Goal: Obtain resource: Obtain resource

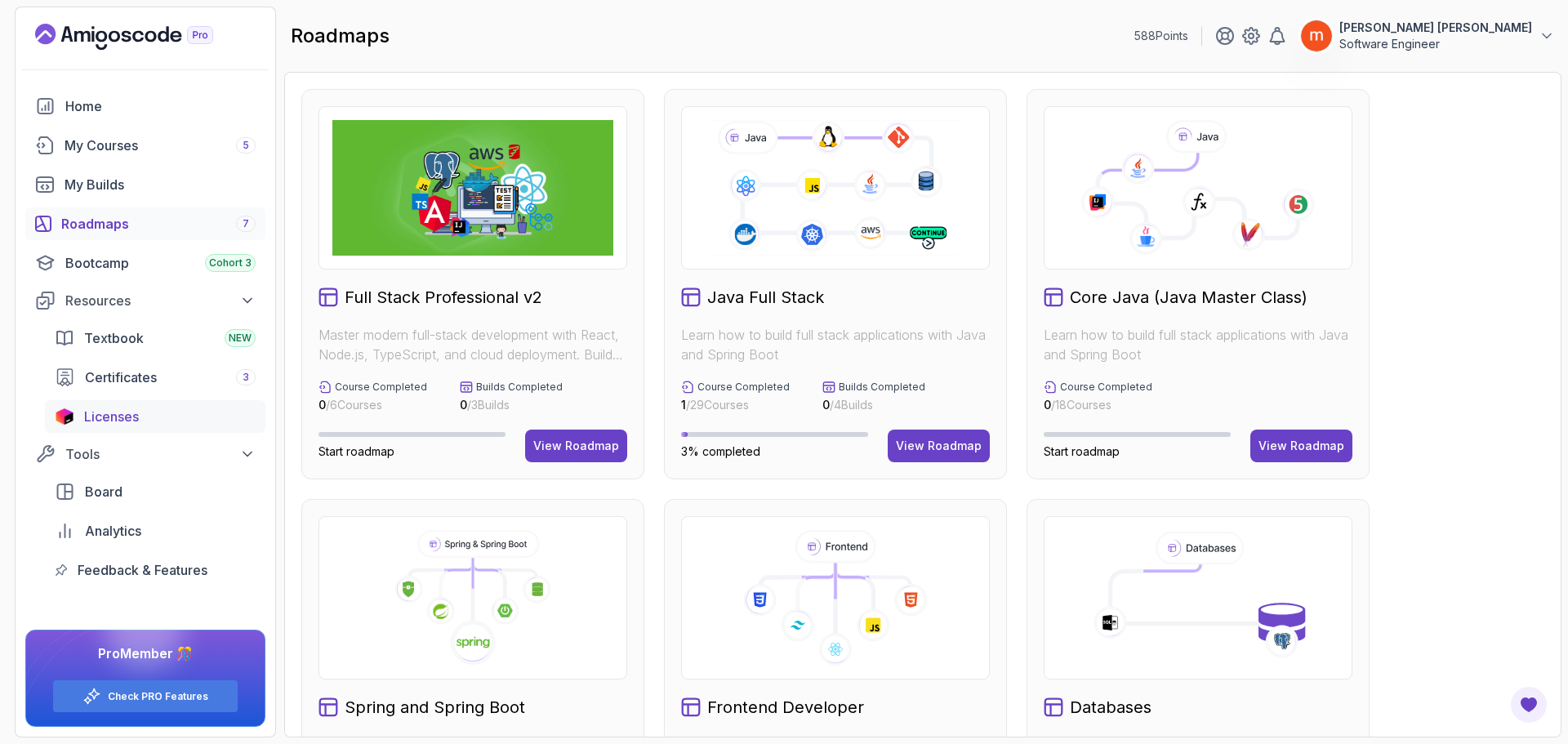
click at [114, 422] on span "Licenses" at bounding box center [112, 416] width 55 height 20
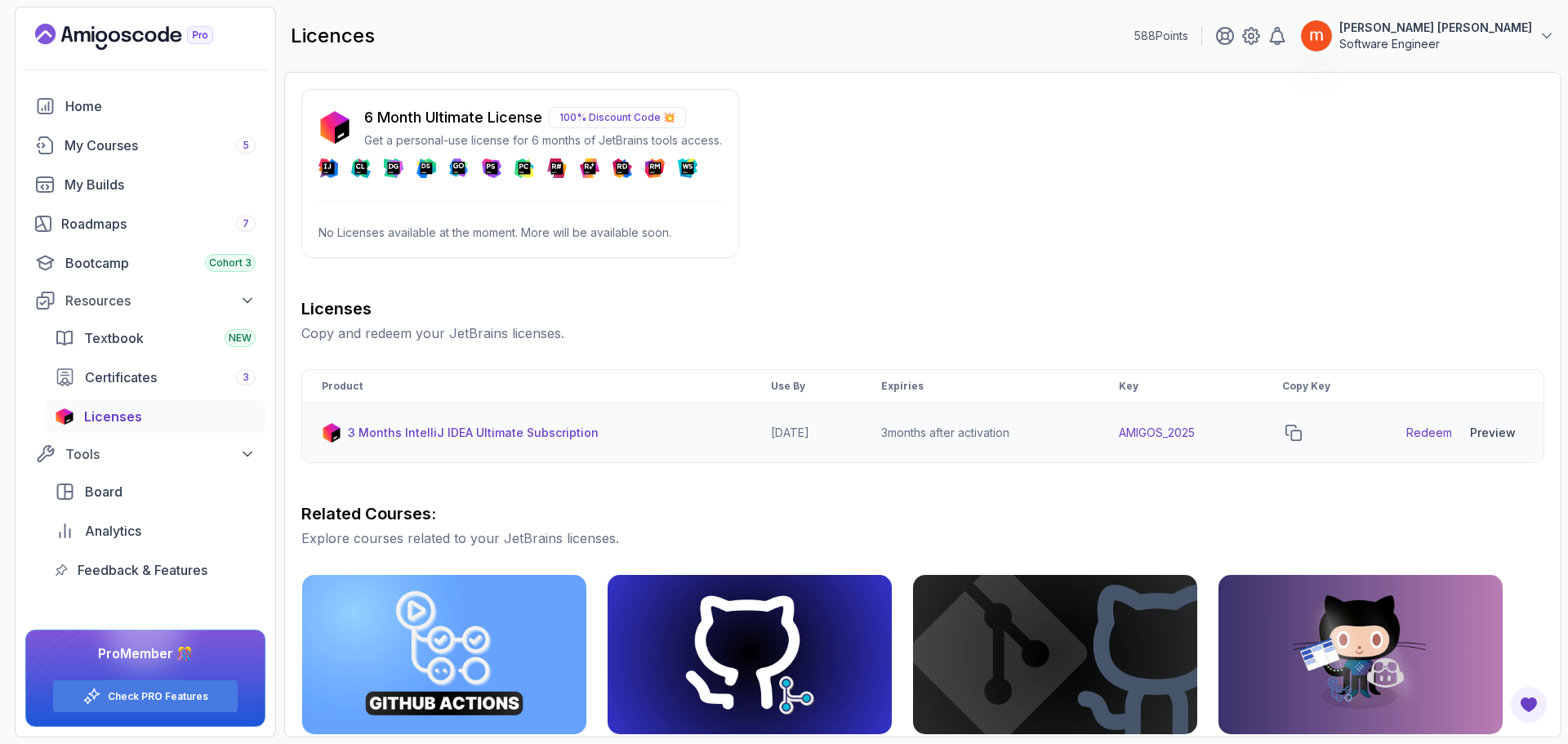
click at [1427, 435] on link "Redeem" at bounding box center [1429, 432] width 45 height 16
click at [1482, 434] on div "Preview" at bounding box center [1492, 432] width 45 height 16
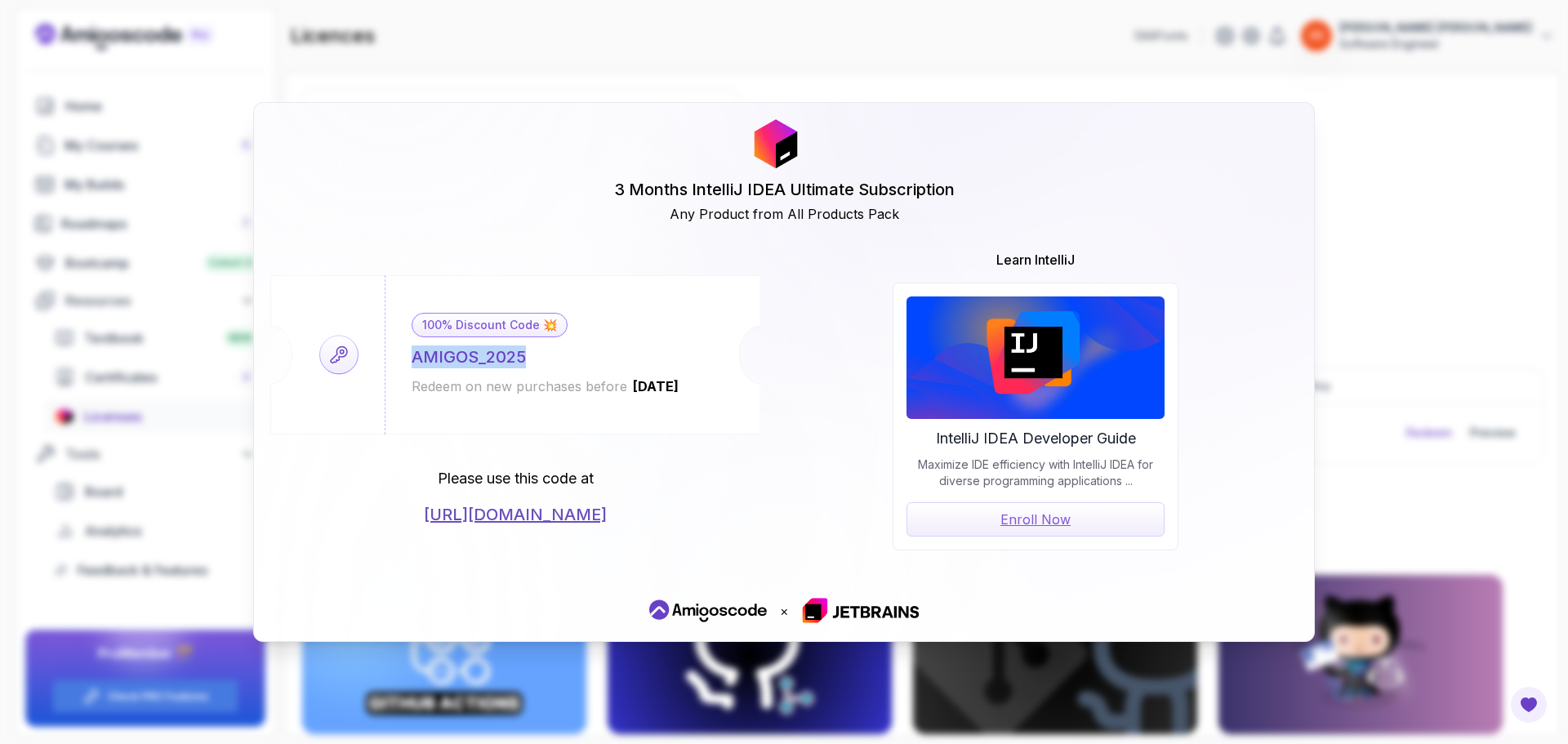
drag, startPoint x: 413, startPoint y: 360, endPoint x: 526, endPoint y: 350, distance: 113.4
click at [526, 350] on div "100% Discount Code 💥 AMIGOS_2025 Redeem on new purchases before [DATE]" at bounding box center [546, 355] width 322 height 159
copy div "AMIGOS_2025"
click at [1492, 220] on div "3 Months IntelliJ IDEA Ultimate Subscription Any Product from All Products Pack…" at bounding box center [784, 372] width 1568 height 744
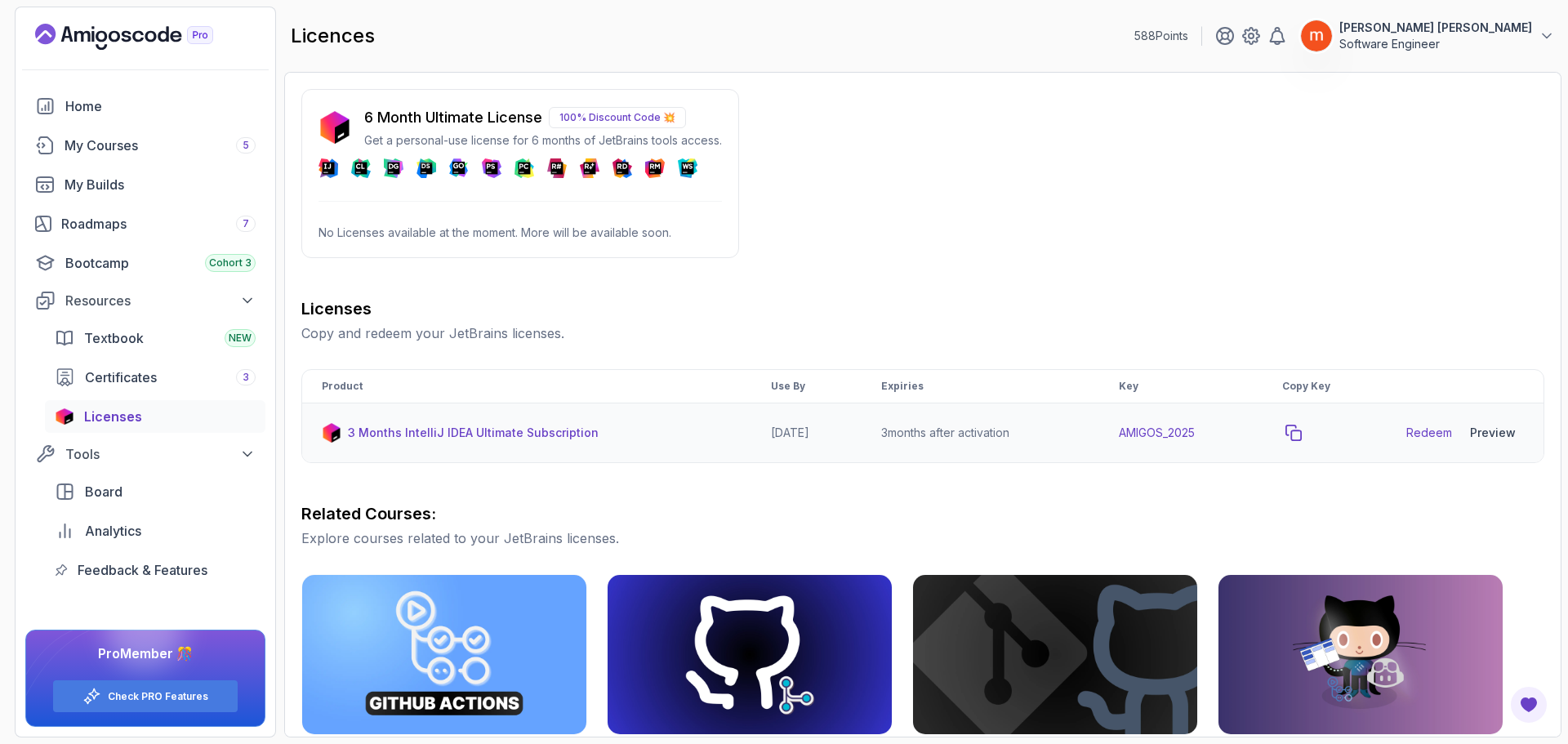
click at [1300, 432] on icon "copy-button" at bounding box center [1293, 432] width 16 height 16
click at [646, 112] on p "100% Discount Code 💥" at bounding box center [617, 117] width 137 height 21
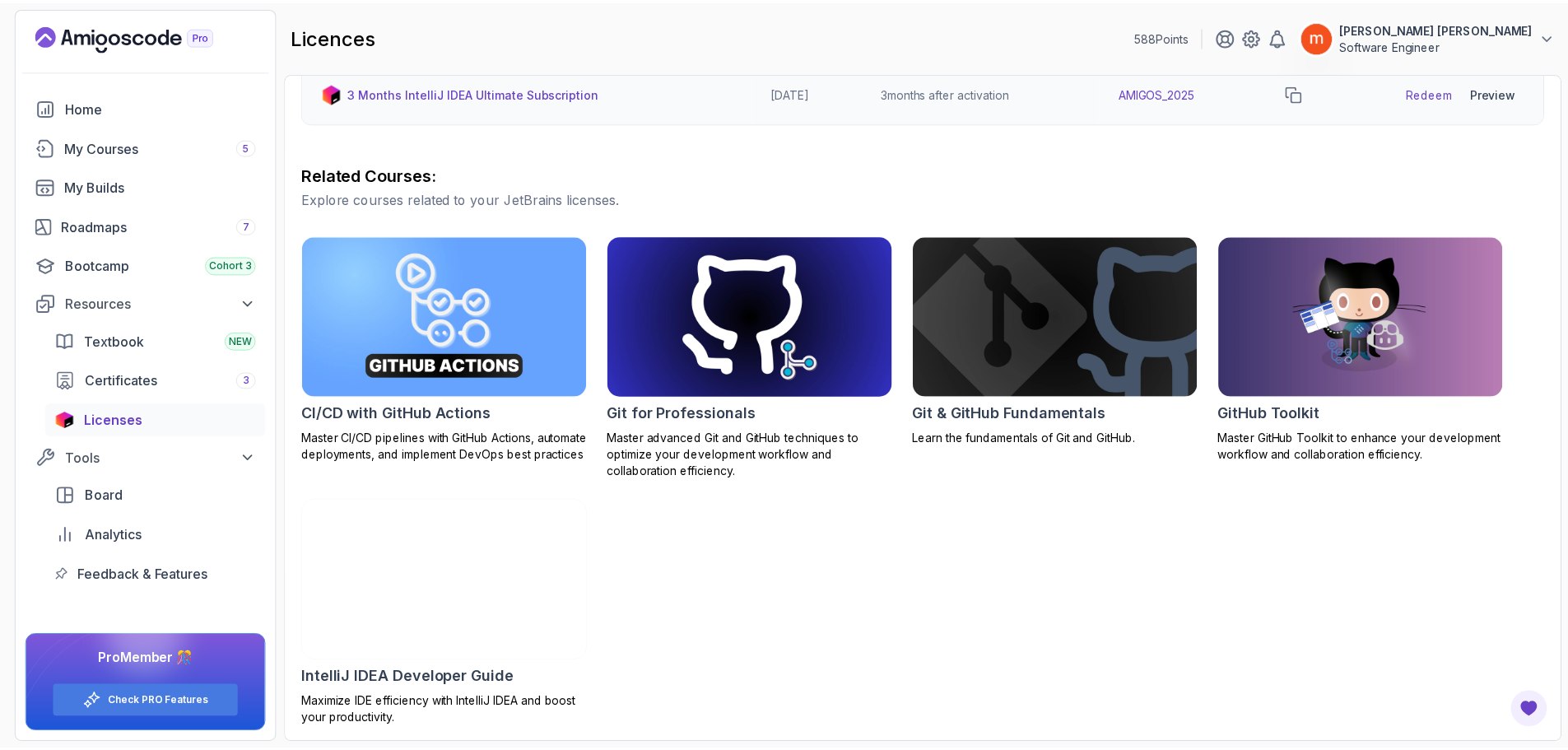
scroll to position [345, 0]
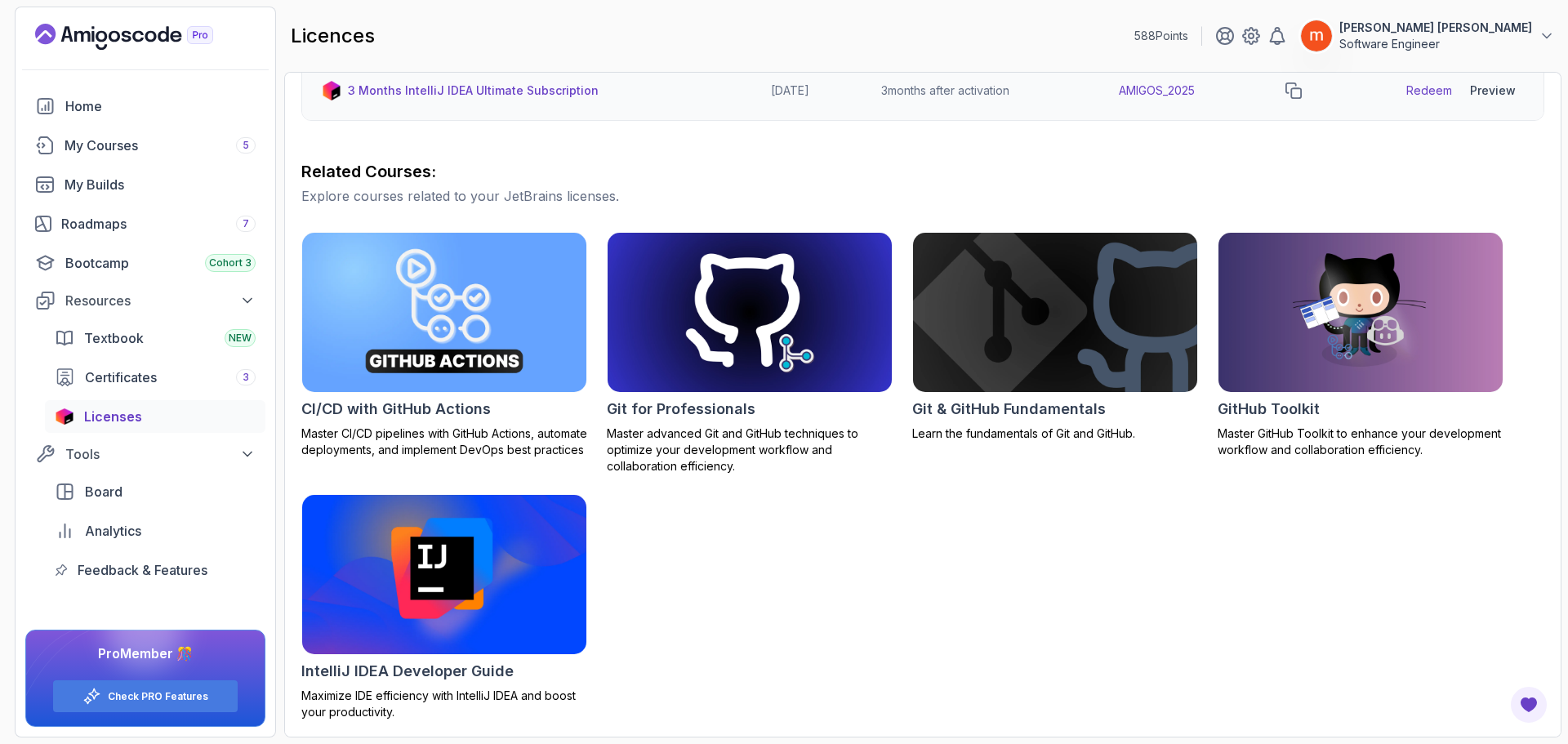
click at [397, 666] on h2 "IntelliJ IDEA Developer Guide" at bounding box center [408, 671] width 213 height 23
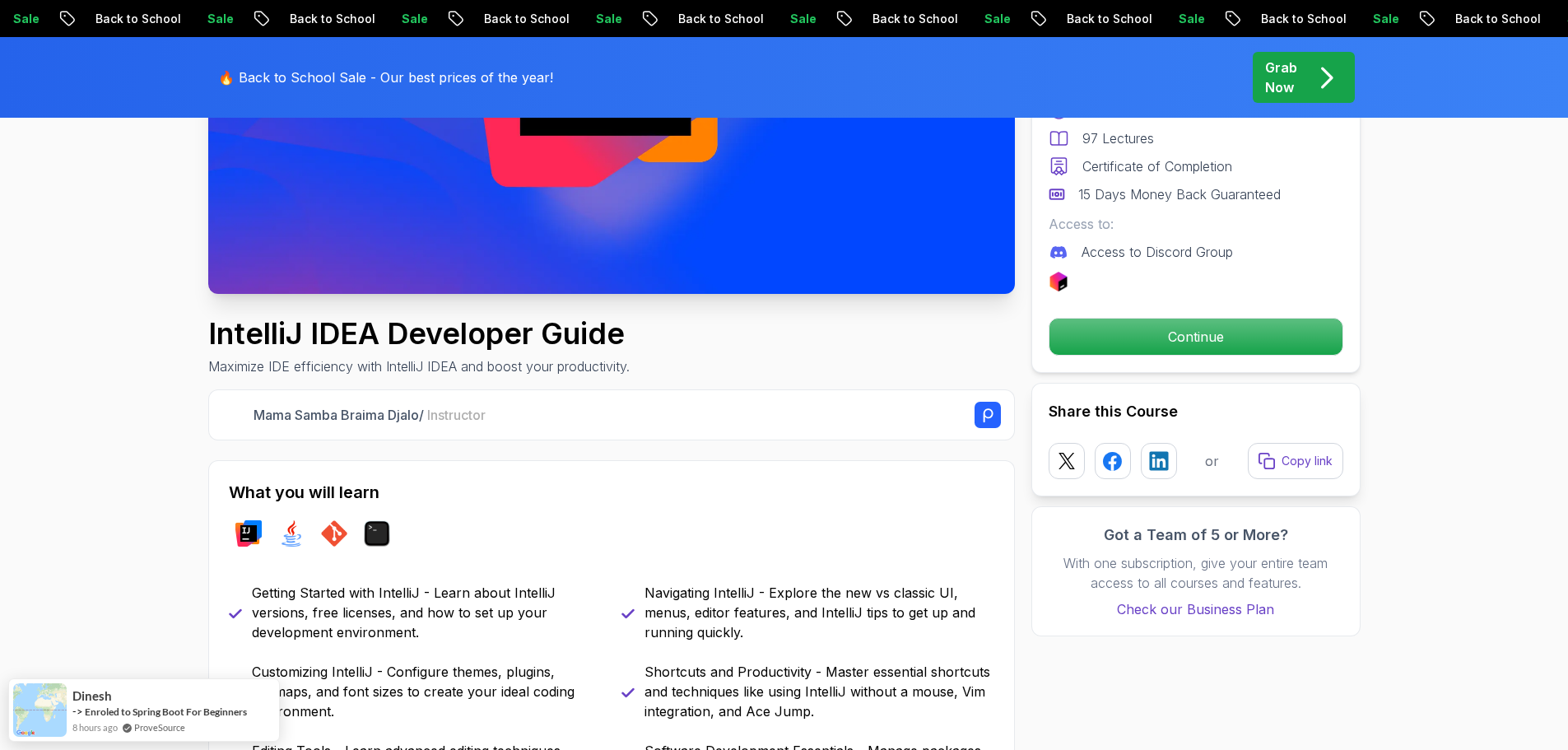
scroll to position [412, 0]
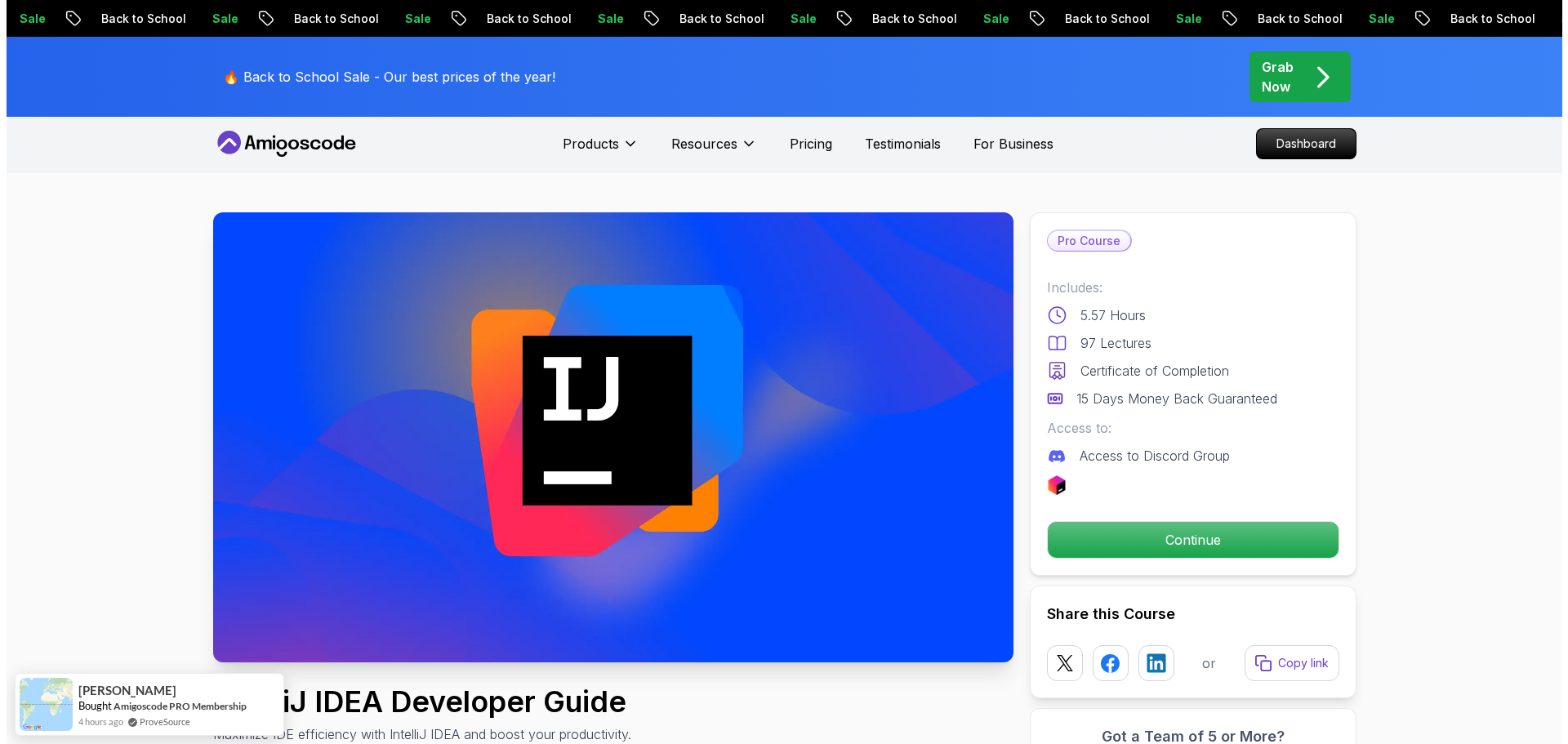
scroll to position [0, 0]
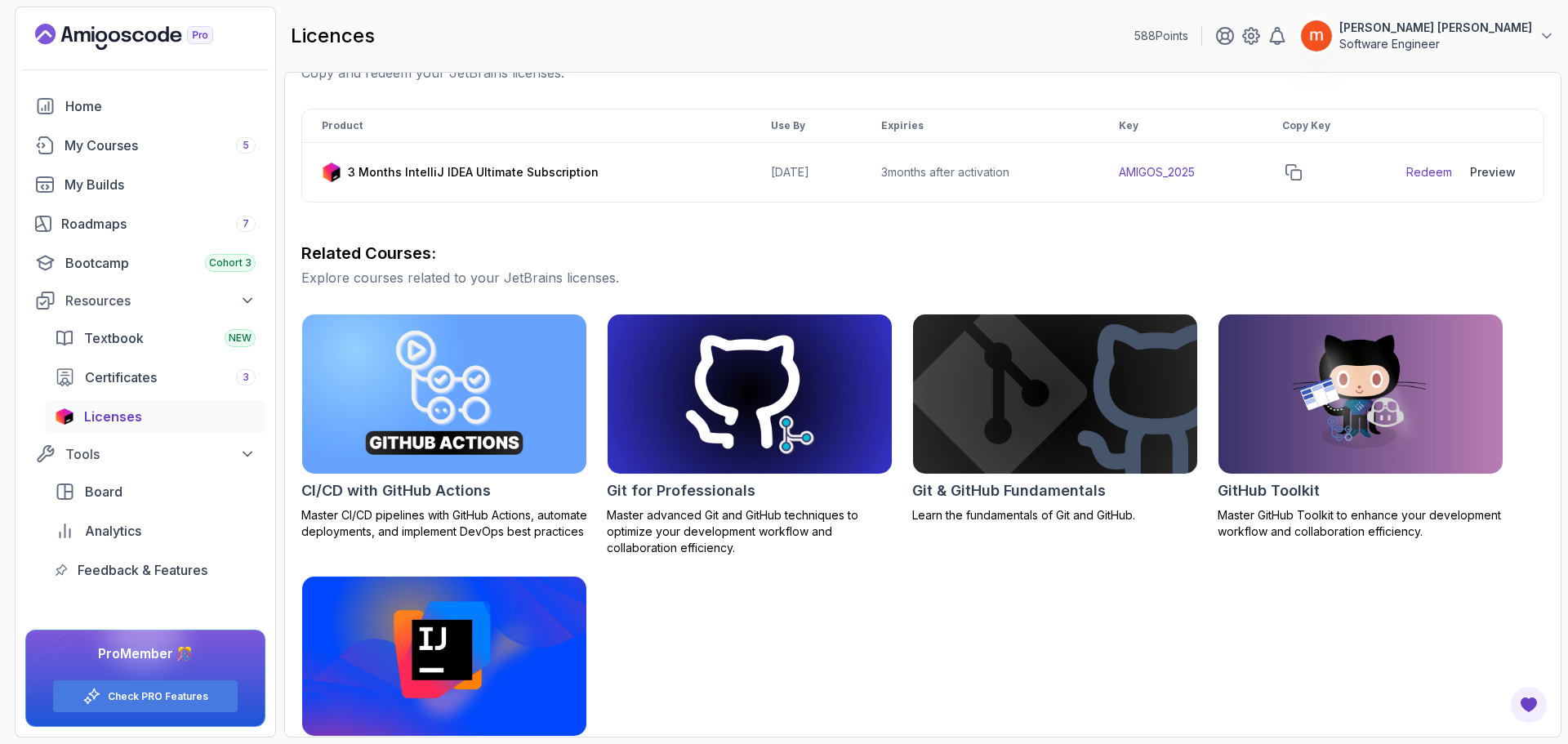
scroll to position [342, 0]
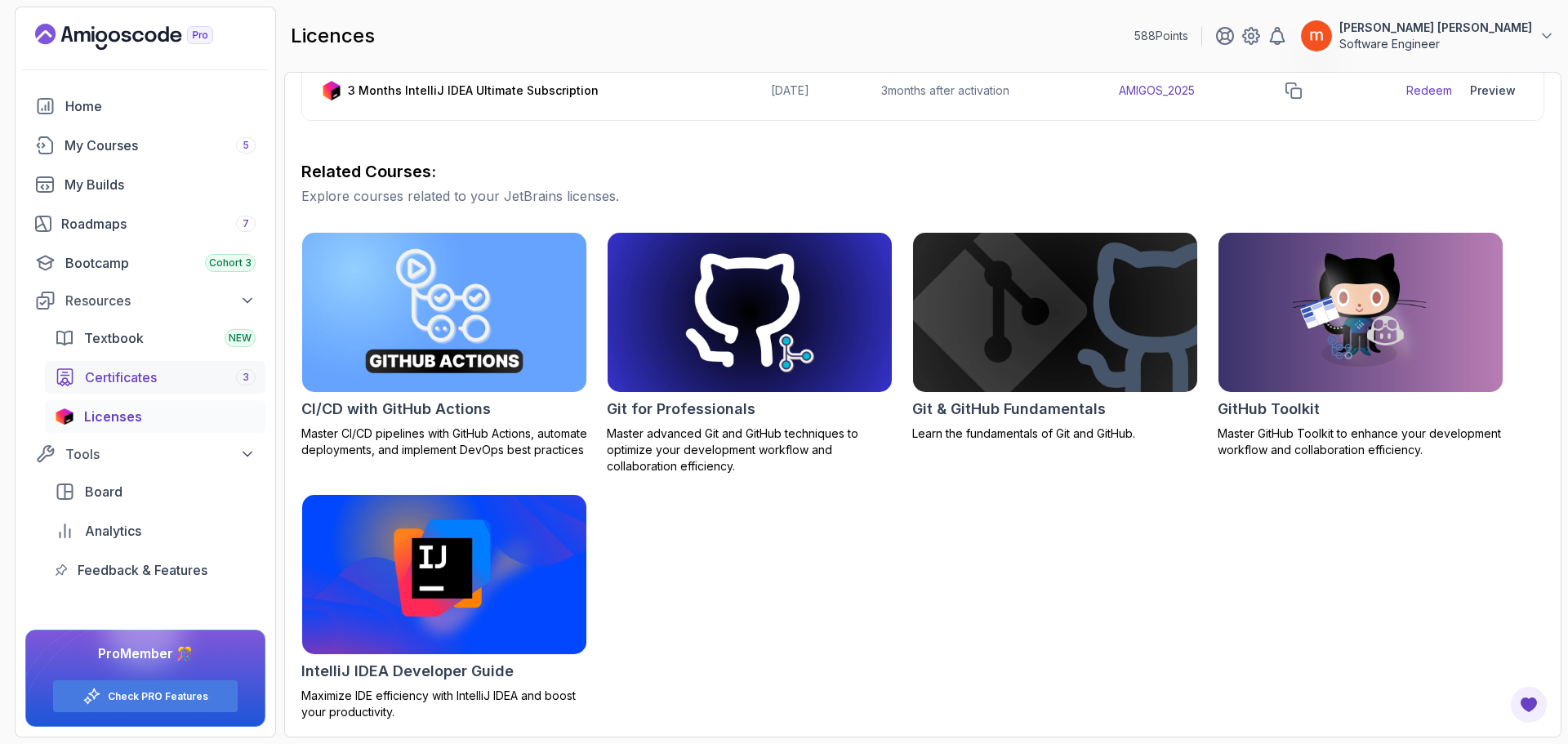
click at [159, 373] on div "Certificates 3" at bounding box center [170, 377] width 170 height 20
